Goal: Task Accomplishment & Management: Use online tool/utility

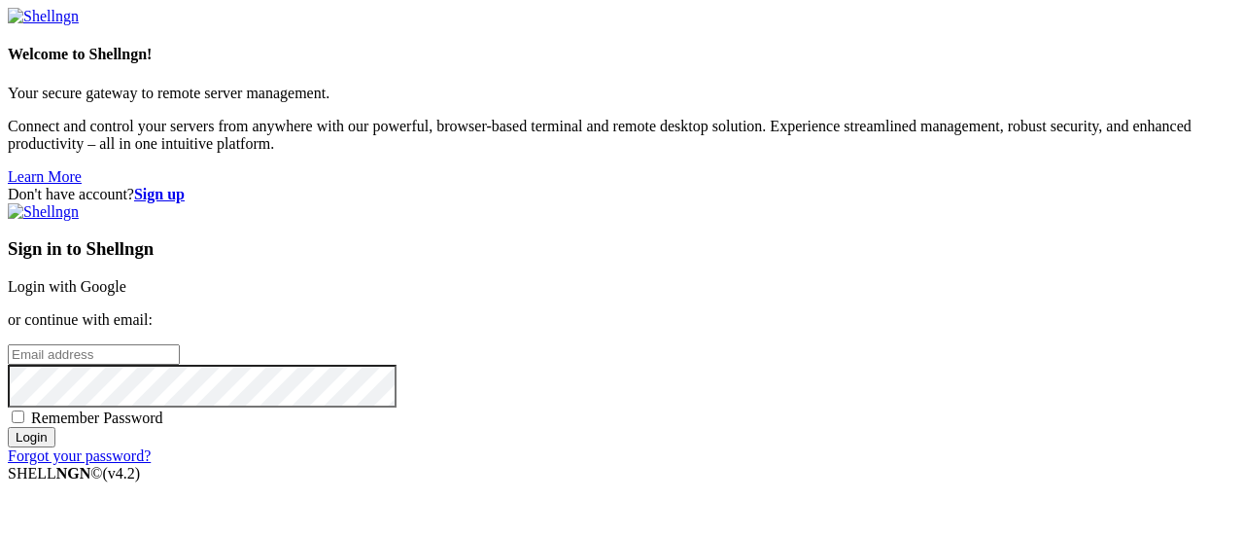
type input "[EMAIL_ADDRESS][DOMAIN_NAME]"
click at [55, 447] on input "Login" at bounding box center [32, 437] width 48 height 20
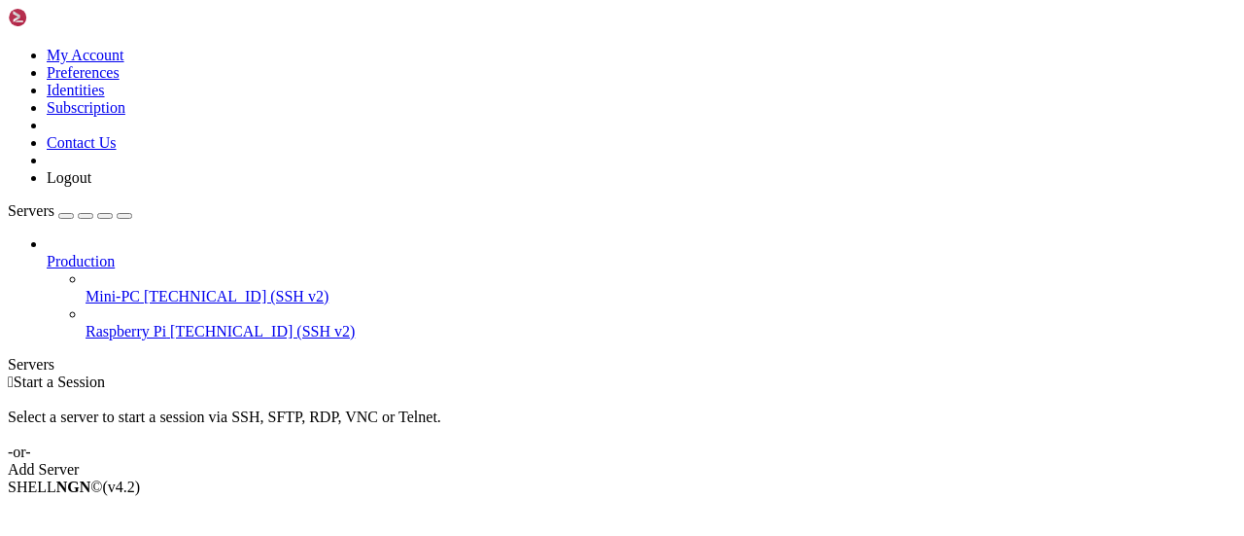
click at [144, 288] on span "[TECHNICAL_ID] (SSH v2)" at bounding box center [236, 296] width 185 height 17
click at [98, 511] on span "Connect" at bounding box center [73, 519] width 52 height 17
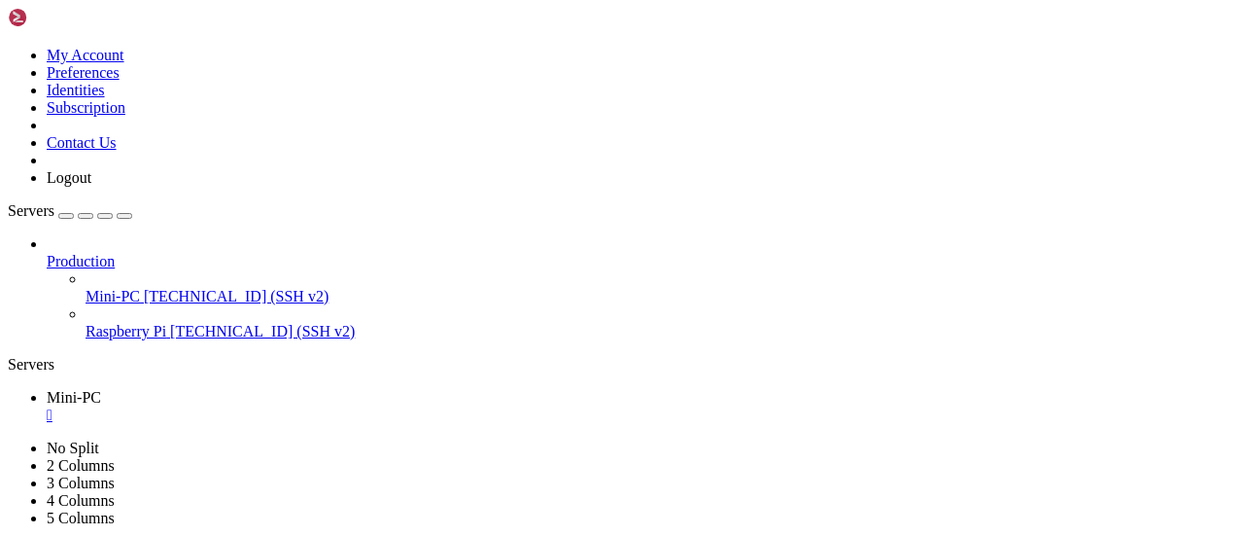
click at [8, 47] on icon at bounding box center [8, 47] width 0 height 0
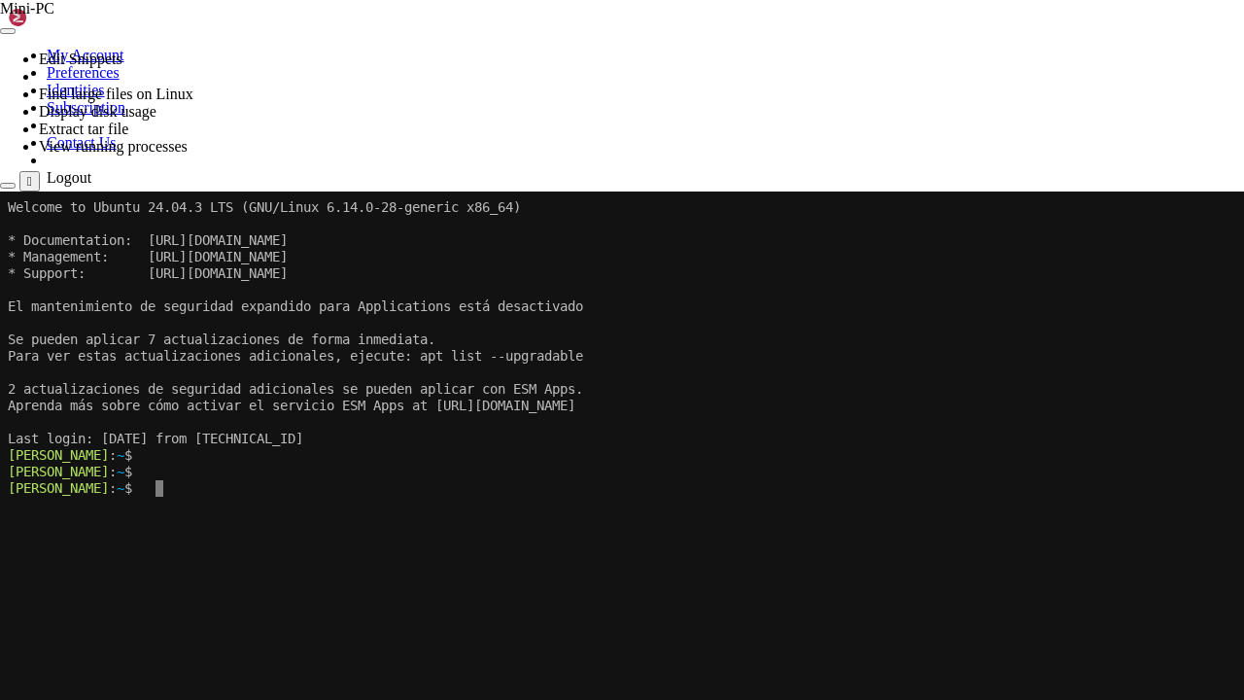
click at [636, 490] on x-row "[PERSON_NAME] : ~ $" at bounding box center [621, 488] width 1227 height 17
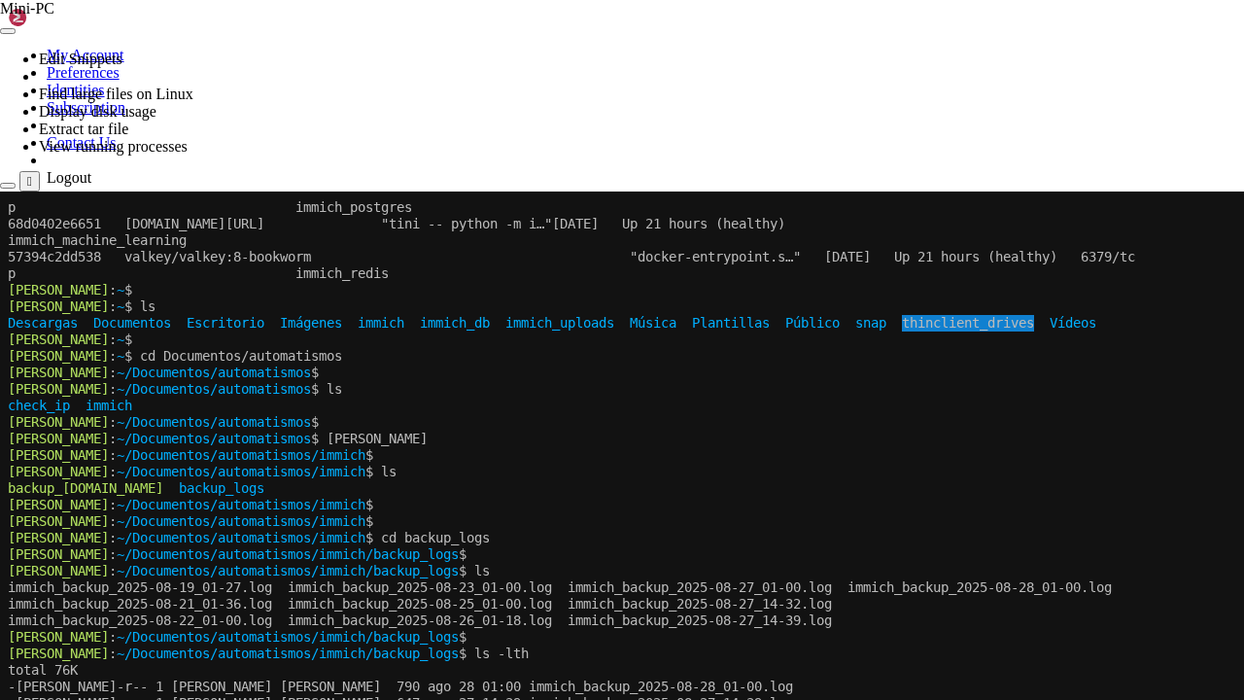
scroll to position [397, 0]
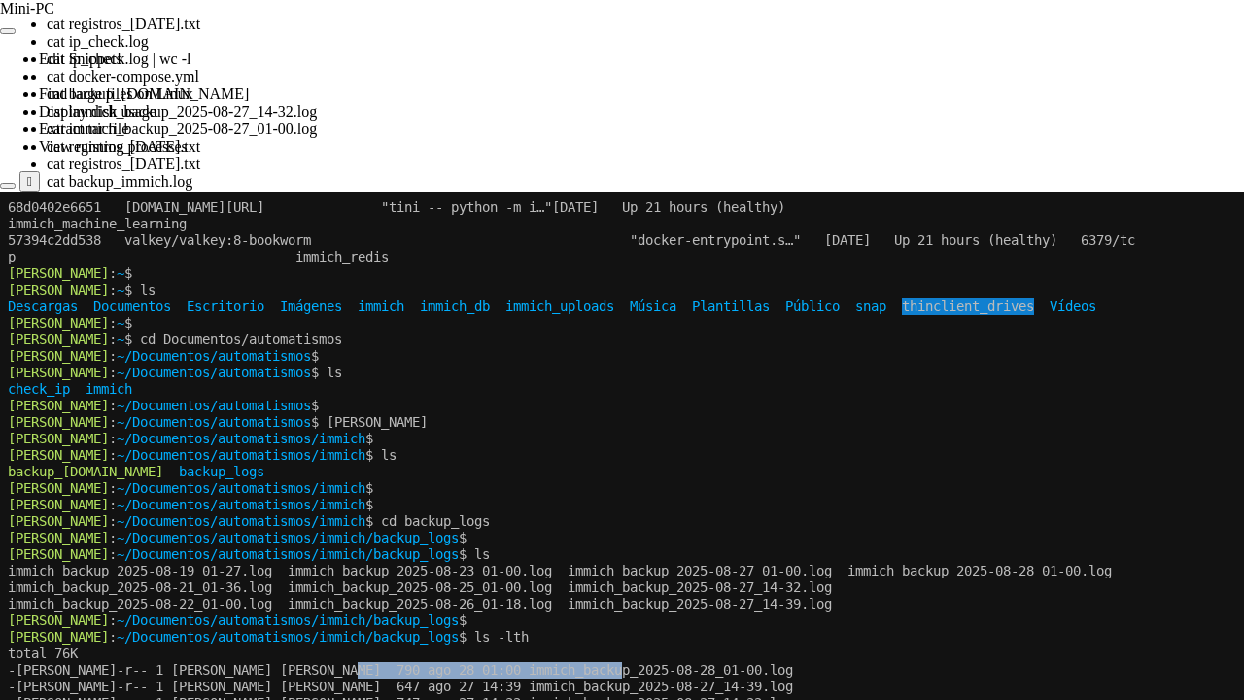
drag, startPoint x: 379, startPoint y: 668, endPoint x: 654, endPoint y: 673, distance: 275.1
click at [654, 535] on x-row "-[PERSON_NAME]-r-- 1 [PERSON_NAME] [PERSON_NAME] 790 ago 28 01:00 immich_backup…" at bounding box center [621, 670] width 1227 height 17
copy x-row "immich_backup_2025-08-28_01-00.log"
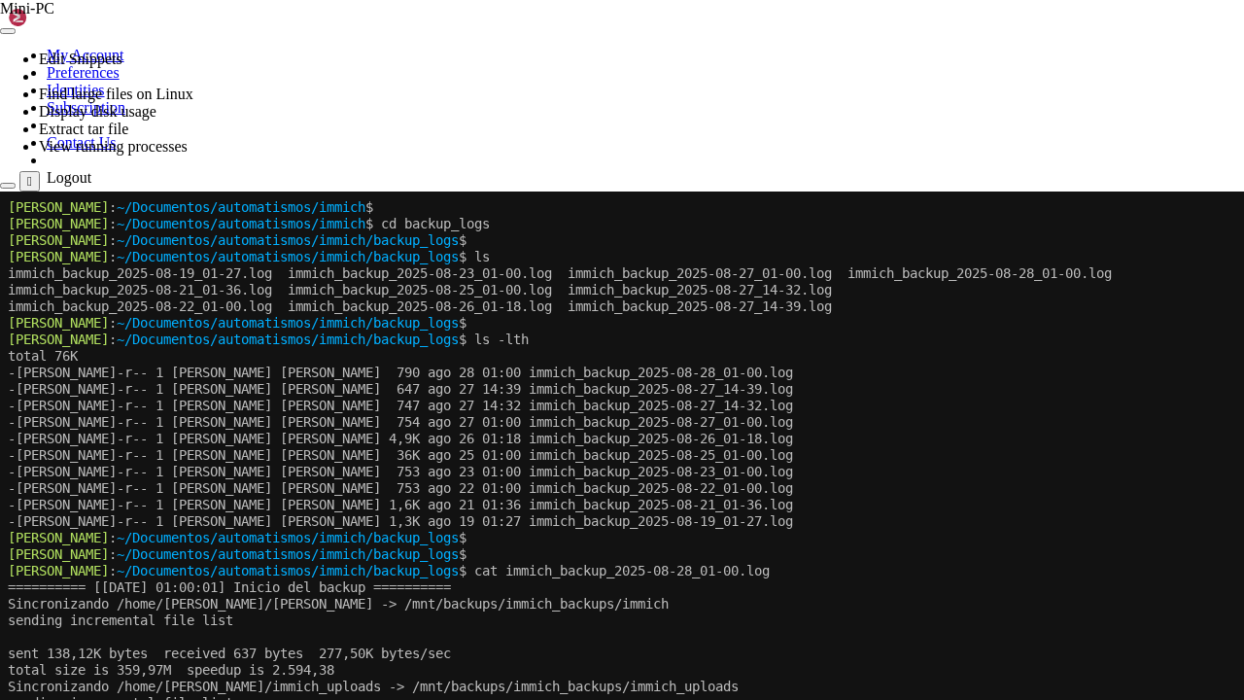
scroll to position [694, 0]
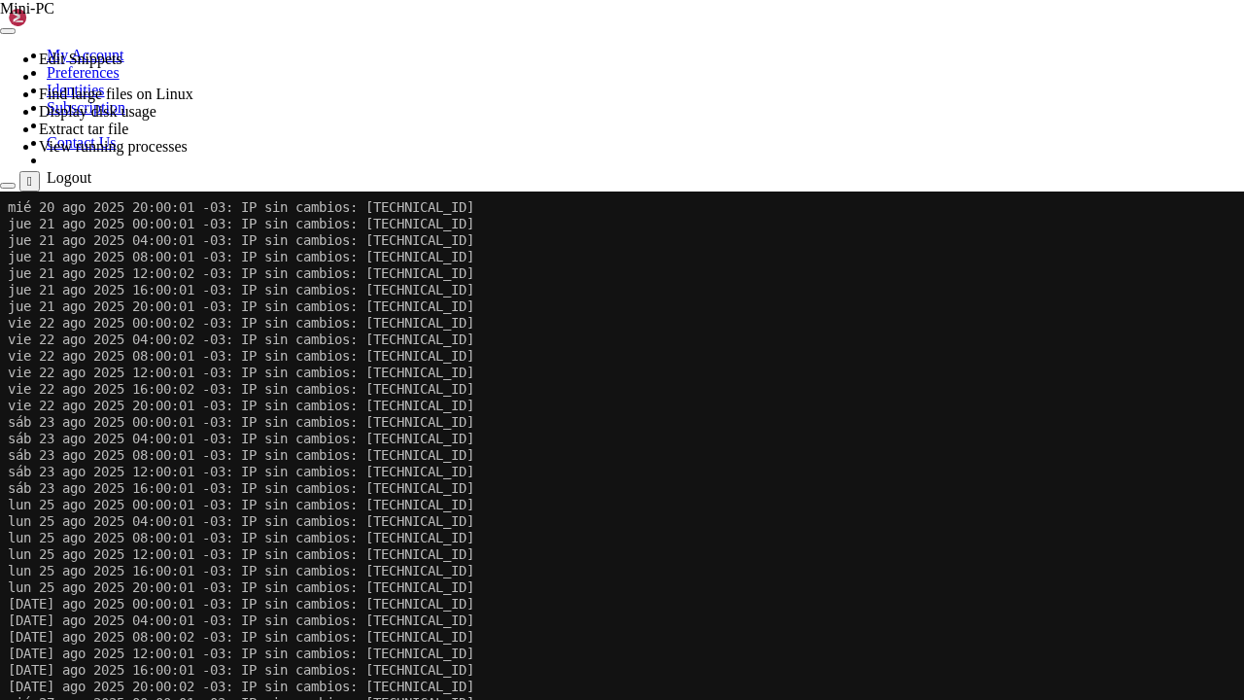
scroll to position [2842, 0]
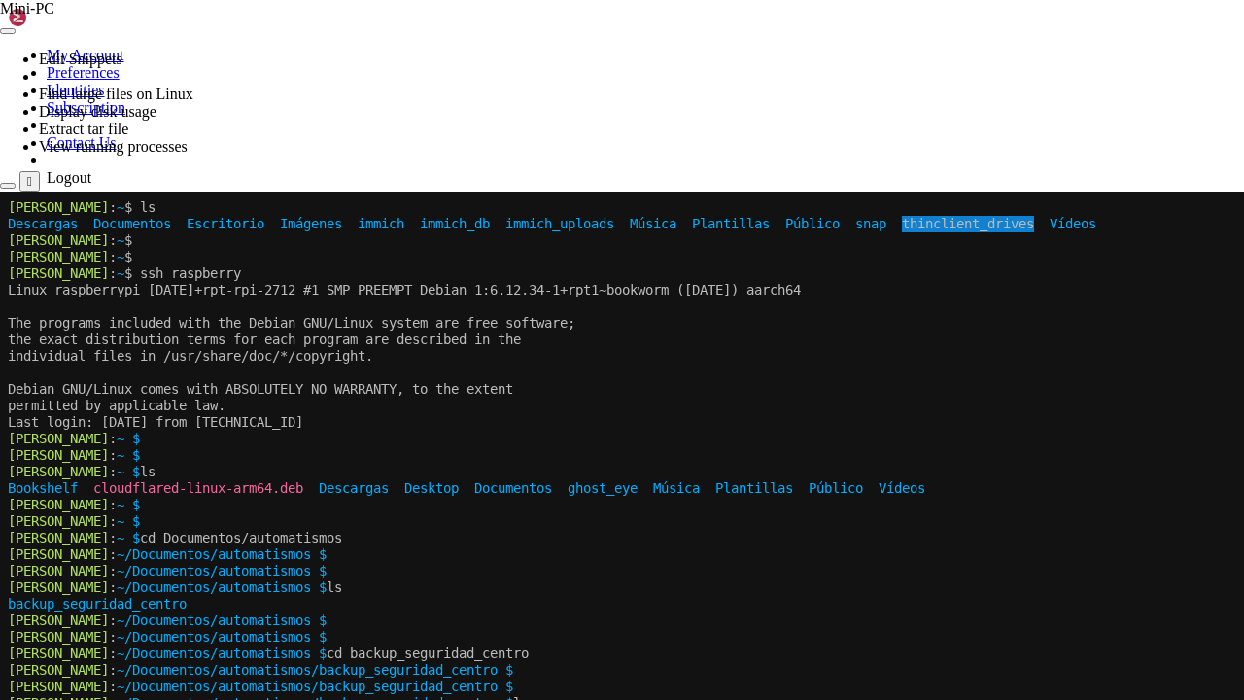
scroll to position [3602, 0]
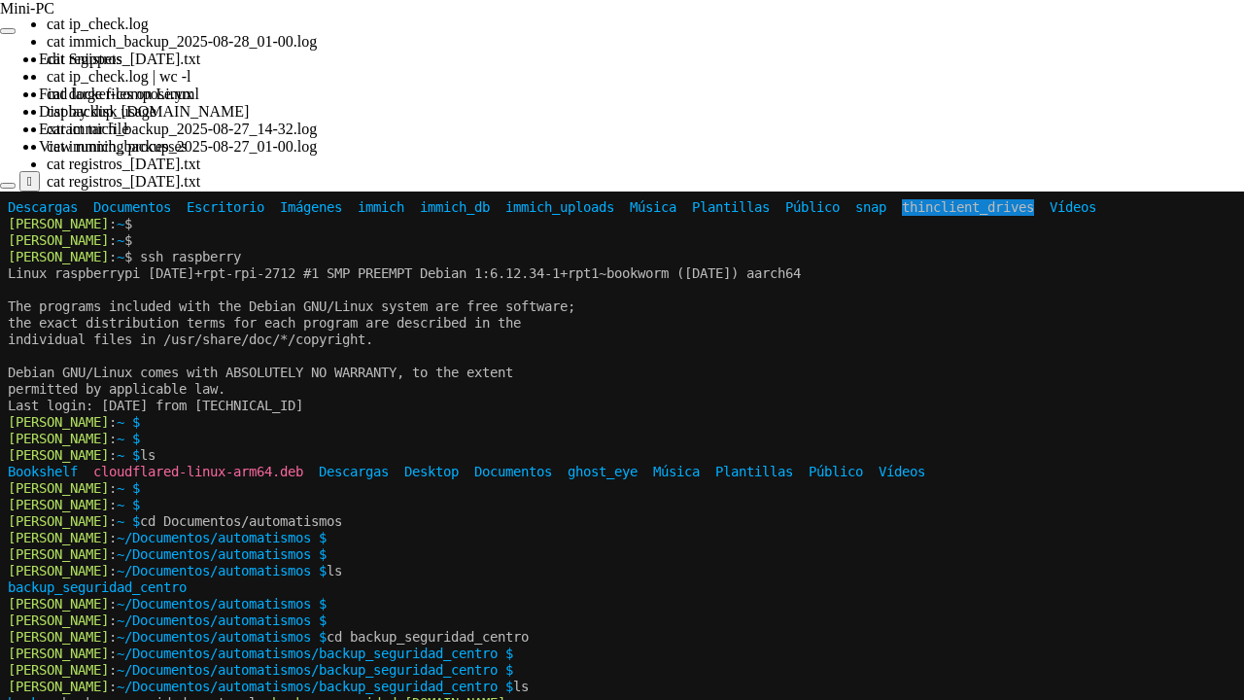
drag, startPoint x: 369, startPoint y: 784, endPoint x: 589, endPoint y: 787, distance: 219.7
copy x-row "backup_seguridad_centro.log"
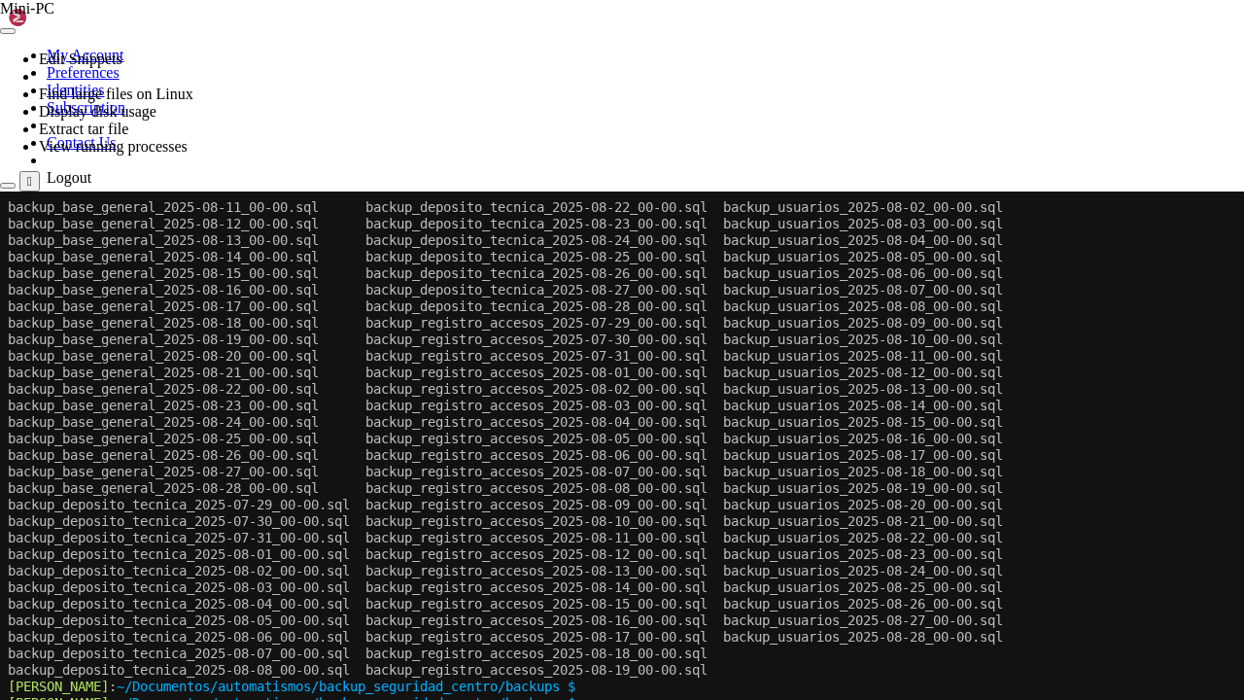
scroll to position [5368, 0]
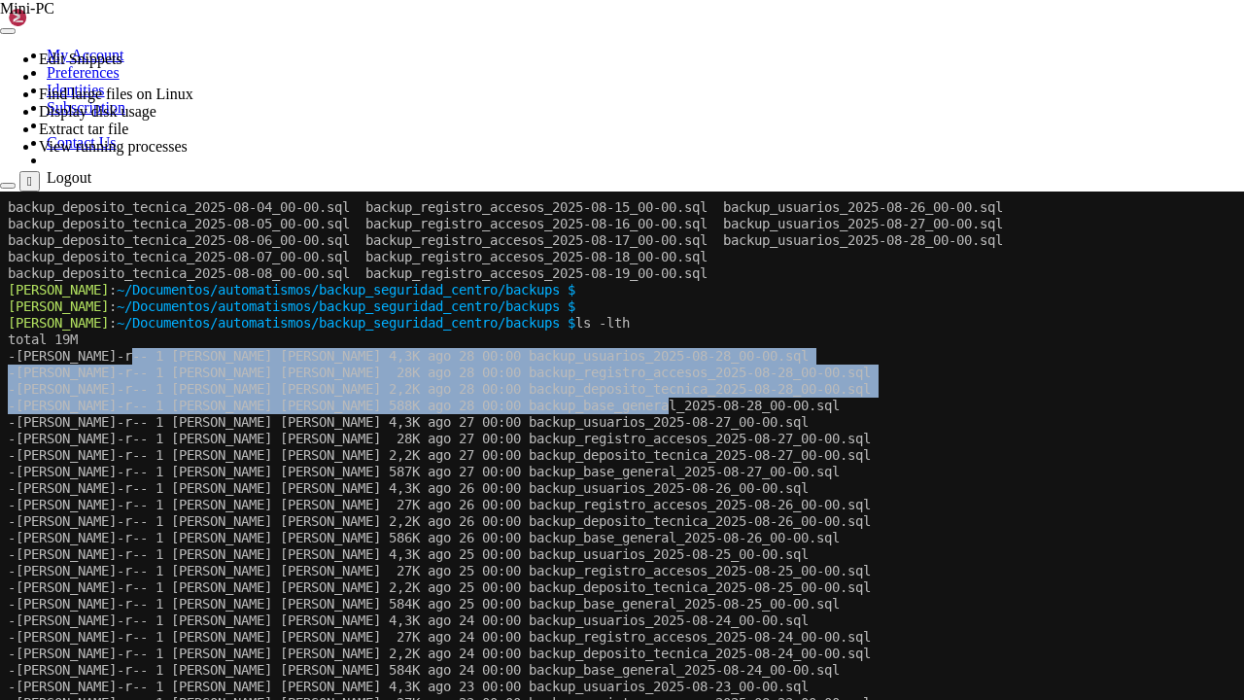
drag, startPoint x: 139, startPoint y: 356, endPoint x: 708, endPoint y: 403, distance: 570.5
click at [708, 403] on div "backup_deposito_tecnica_2025-08-04_00-00.sql backup_registro_accesos_2025-08-15…" at bounding box center [621, 533] width 1227 height 685
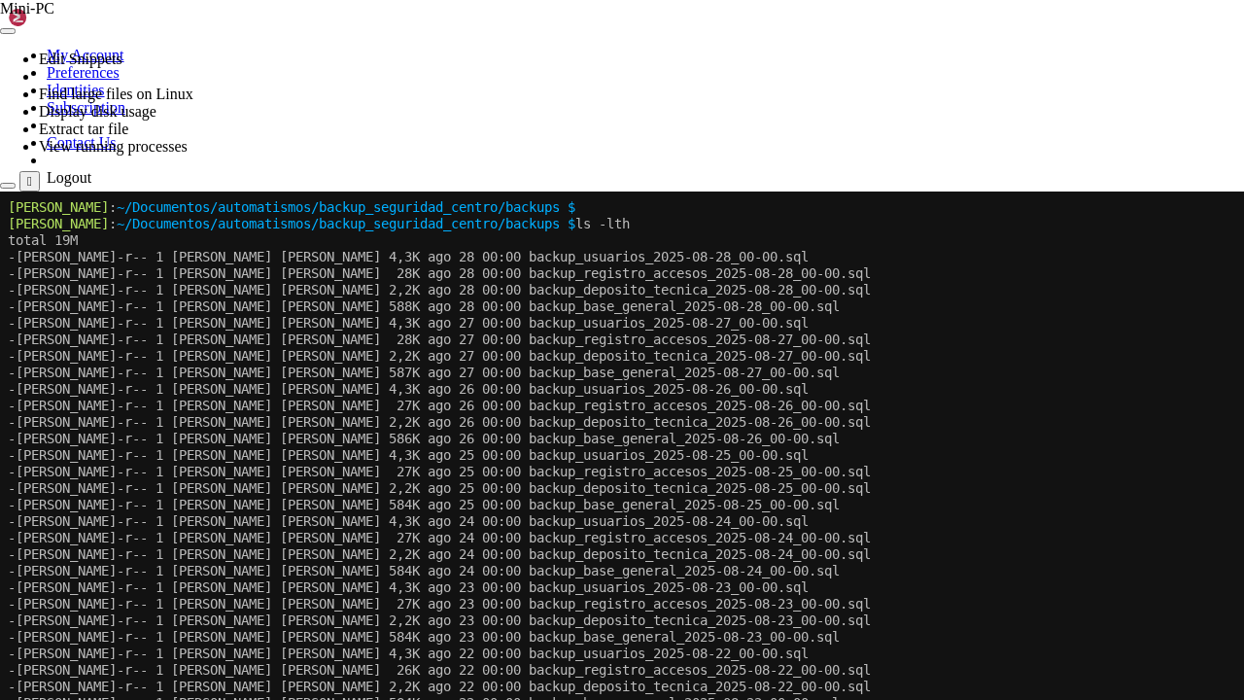
click at [708, 535] on x-row "-[PERSON_NAME]-r-- 1 [PERSON_NAME] [PERSON_NAME] 4,3K ago 22 00:00 backup_usuar…" at bounding box center [621, 653] width 1227 height 17
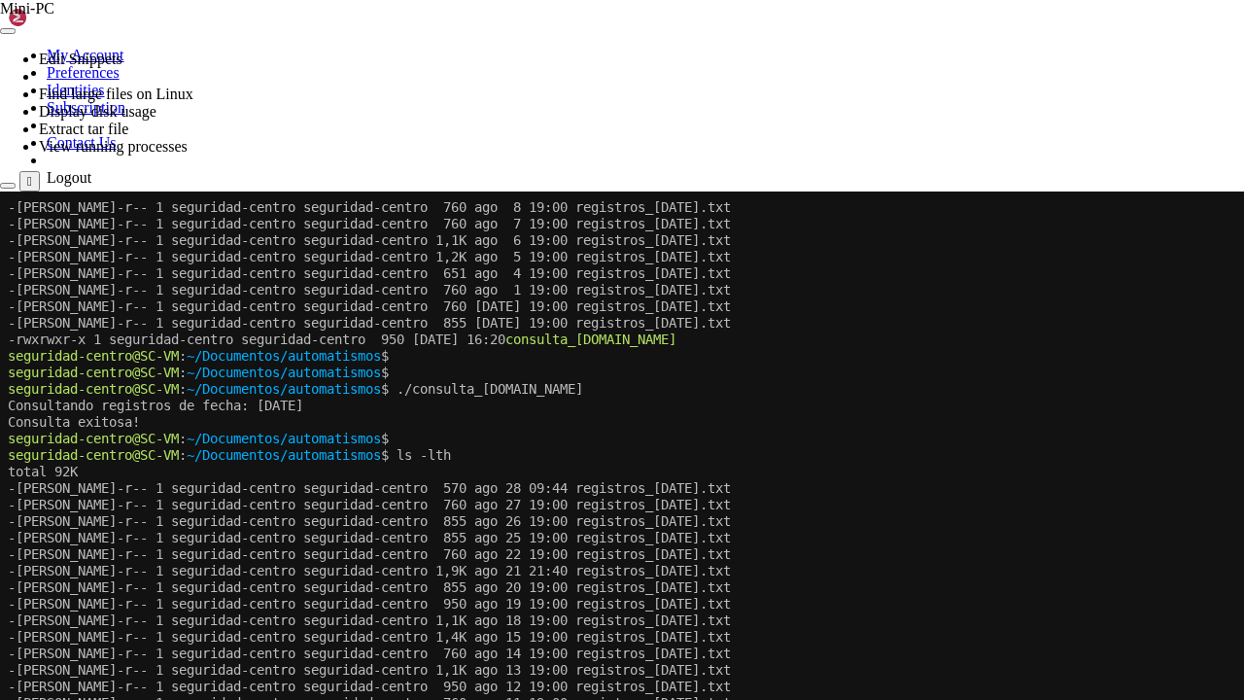
scroll to position [8393, 0]
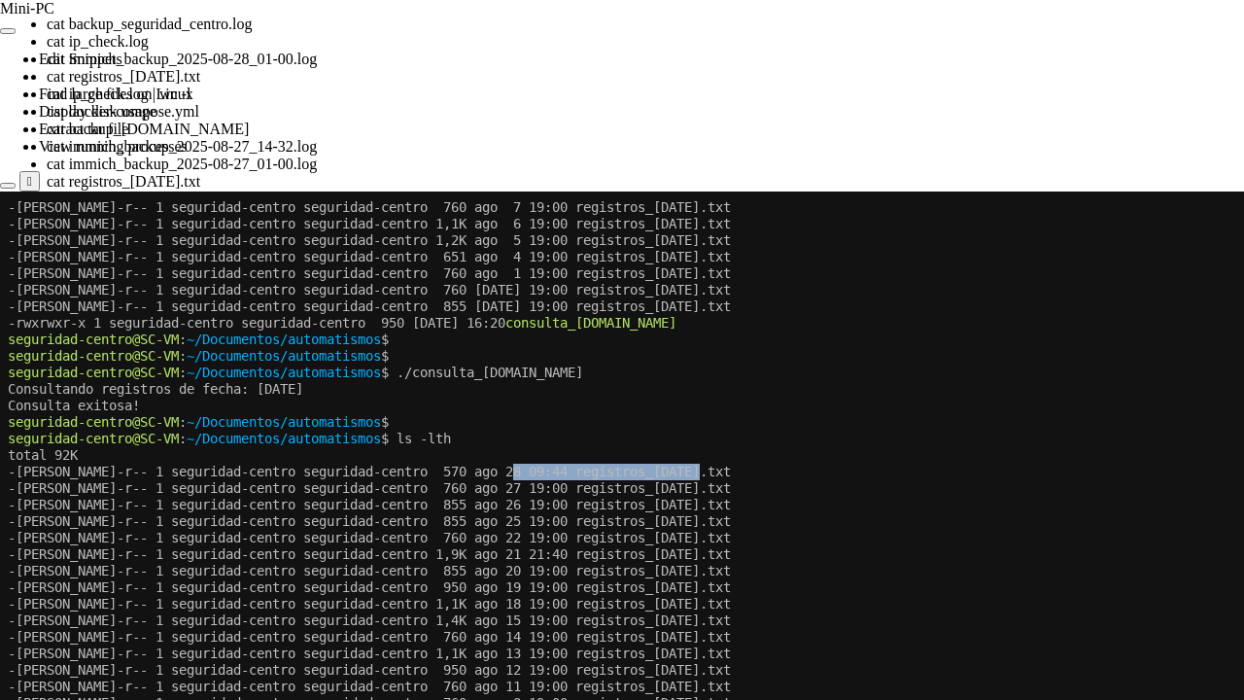
drag, startPoint x: 544, startPoint y: 471, endPoint x: 735, endPoint y: 471, distance: 190.5
click at [735, 471] on x-row "-[PERSON_NAME]-r-- 1 seguridad-centro seguridad-centro 570 ago 28 09:44 registr…" at bounding box center [621, 472] width 1227 height 17
copy x-row "registros_[DATE].txt"
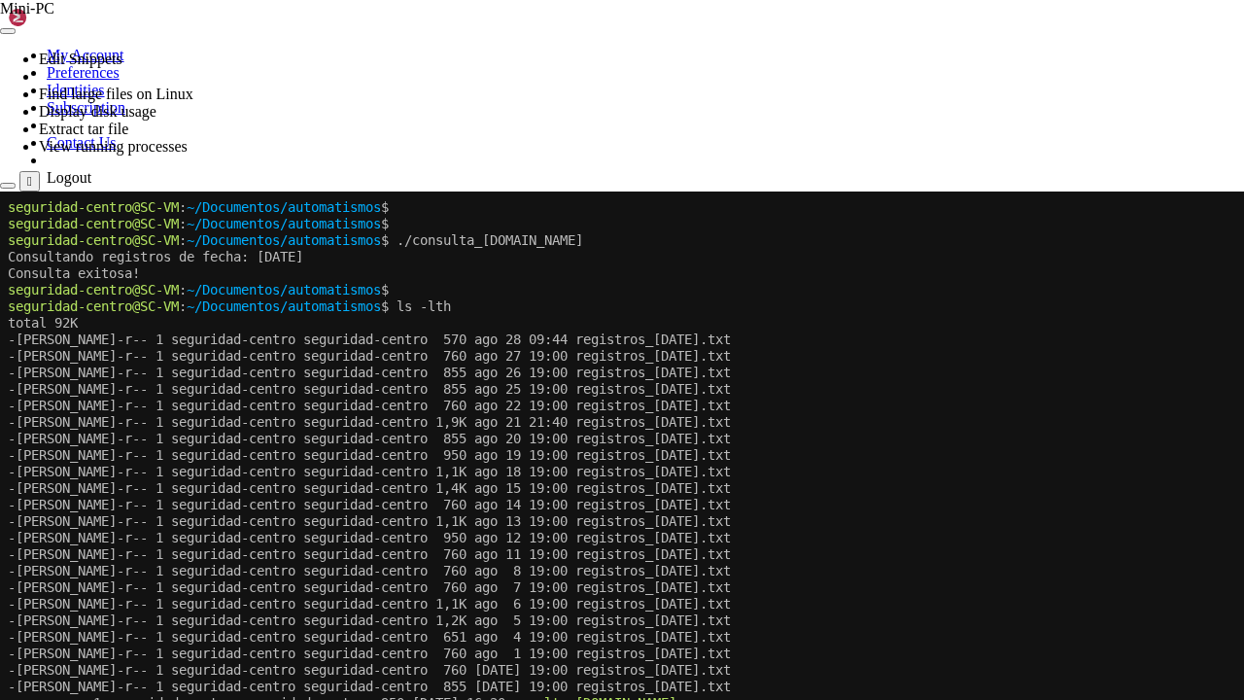
scroll to position [8525, 0]
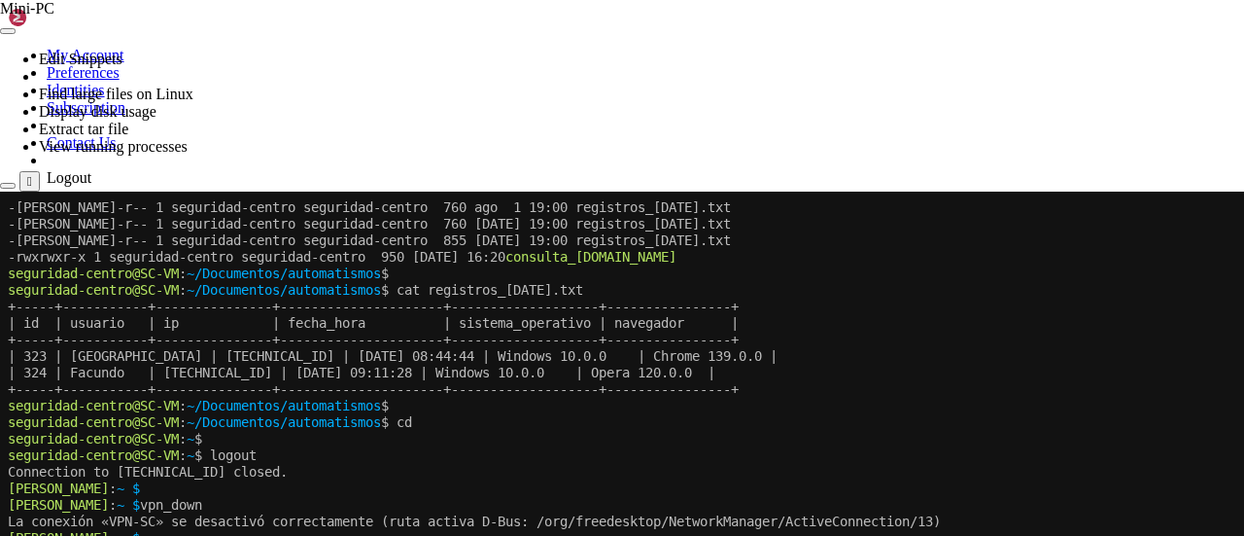
scroll to position [8971, 0]
